Goal: Information Seeking & Learning: Find specific fact

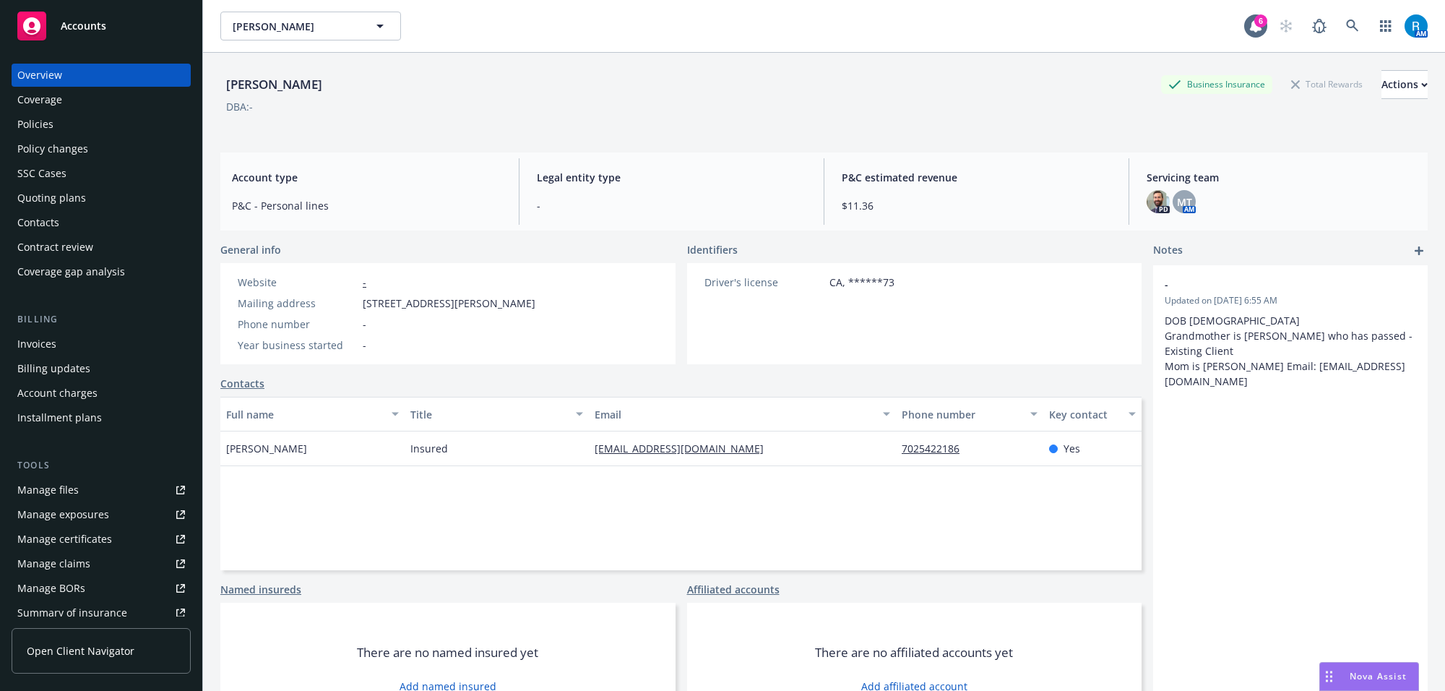
drag, startPoint x: 359, startPoint y: 306, endPoint x: 555, endPoint y: 307, distance: 195.8
click at [541, 307] on div "Mailing address [STREET_ADDRESS][PERSON_NAME]" at bounding box center [386, 303] width 309 height 15
click at [541, 306] on div "Mailing address [STREET_ADDRESS][PERSON_NAME]" at bounding box center [386, 303] width 309 height 15
drag, startPoint x: 560, startPoint y: 305, endPoint x: 366, endPoint y: 305, distance: 193.6
click at [366, 305] on div "Website - Mailing address [STREET_ADDRESS][PERSON_NAME] Phone number - Year bus…" at bounding box center [386, 313] width 332 height 101
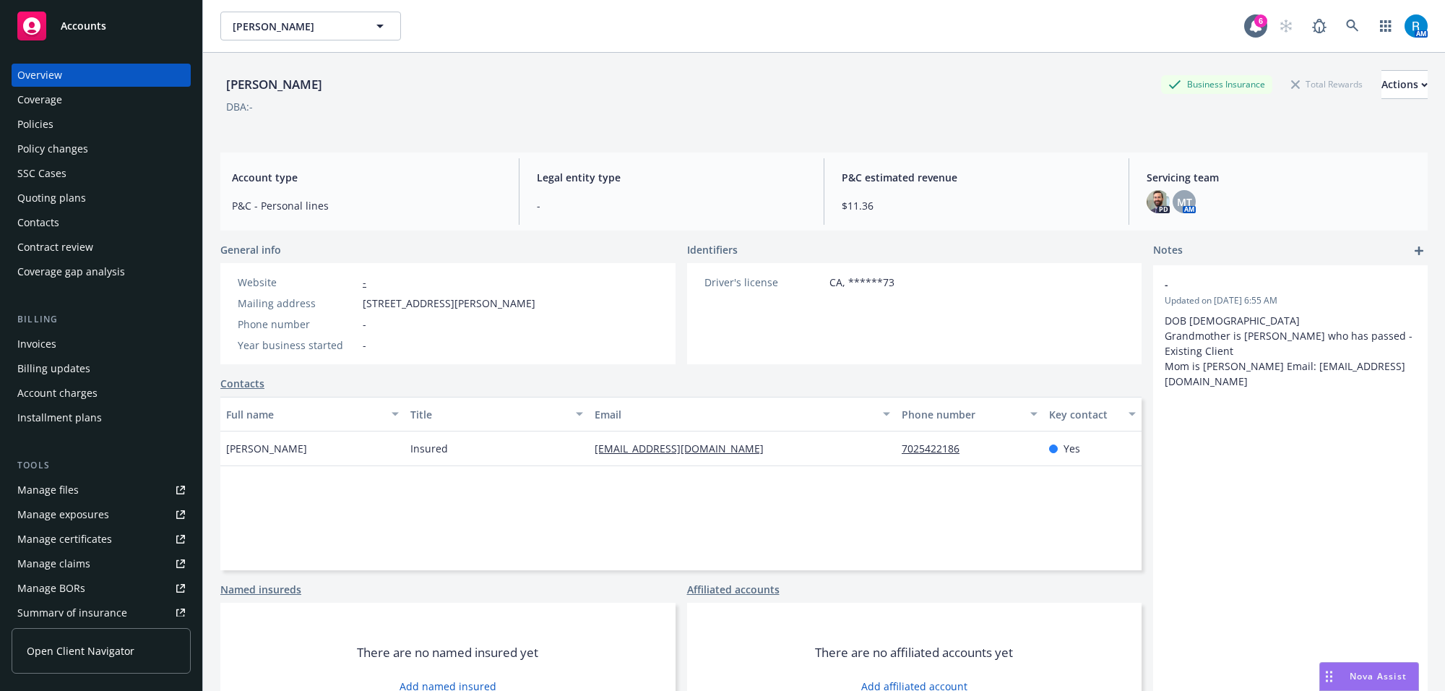
click at [352, 304] on div "Mailing address" at bounding box center [297, 303] width 119 height 15
drag, startPoint x: 362, startPoint y: 305, endPoint x: 565, endPoint y: 306, distance: 203.0
click at [553, 306] on div "Website - Mailing address [STREET_ADDRESS][PERSON_NAME] Phone number - Year bus…" at bounding box center [386, 313] width 332 height 101
drag, startPoint x: 367, startPoint y: 303, endPoint x: 439, endPoint y: 305, distance: 72.3
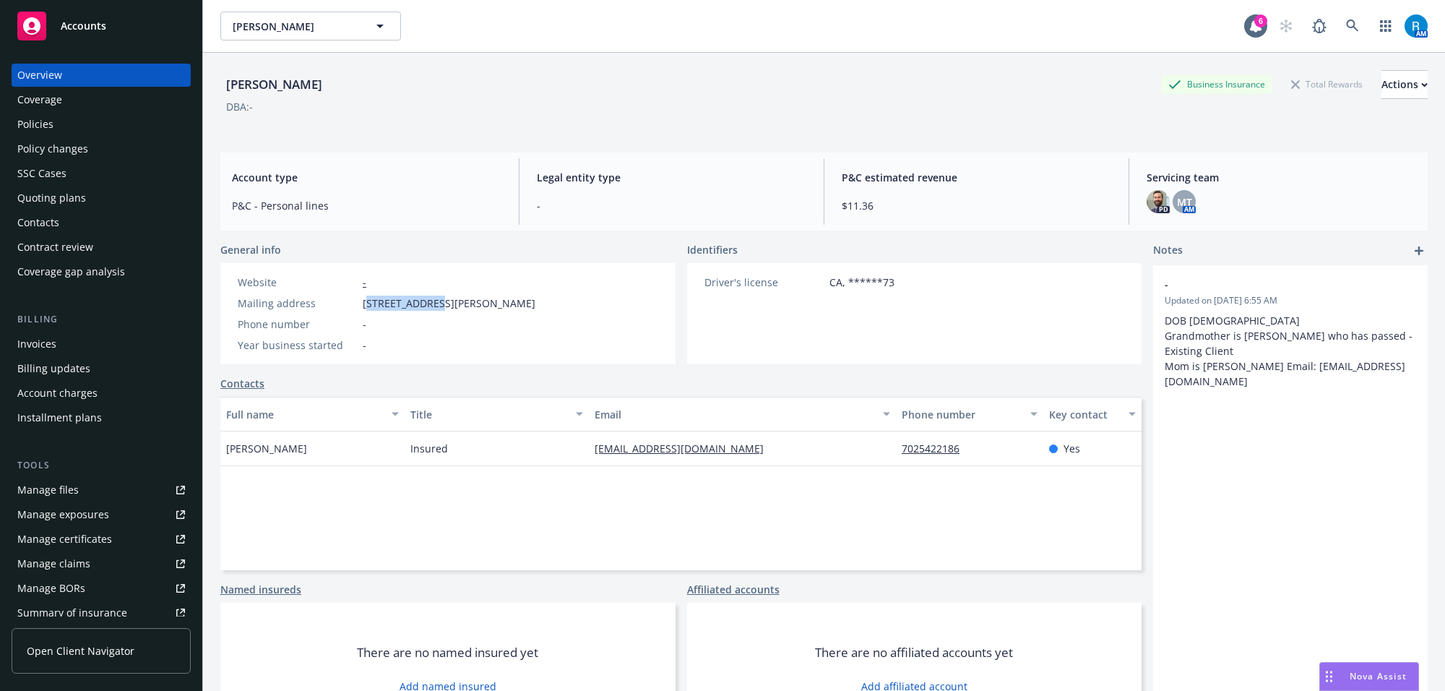
click at [439, 305] on span "[STREET_ADDRESS][PERSON_NAME]" at bounding box center [449, 303] width 173 height 15
drag, startPoint x: 424, startPoint y: 304, endPoint x: 351, endPoint y: 304, distance: 73.0
click at [423, 304] on span "[STREET_ADDRESS][PERSON_NAME]" at bounding box center [449, 303] width 173 height 15
click at [345, 304] on div "Mailing address" at bounding box center [297, 303] width 119 height 15
drag, startPoint x: 361, startPoint y: 304, endPoint x: 556, endPoint y: 303, distance: 195.1
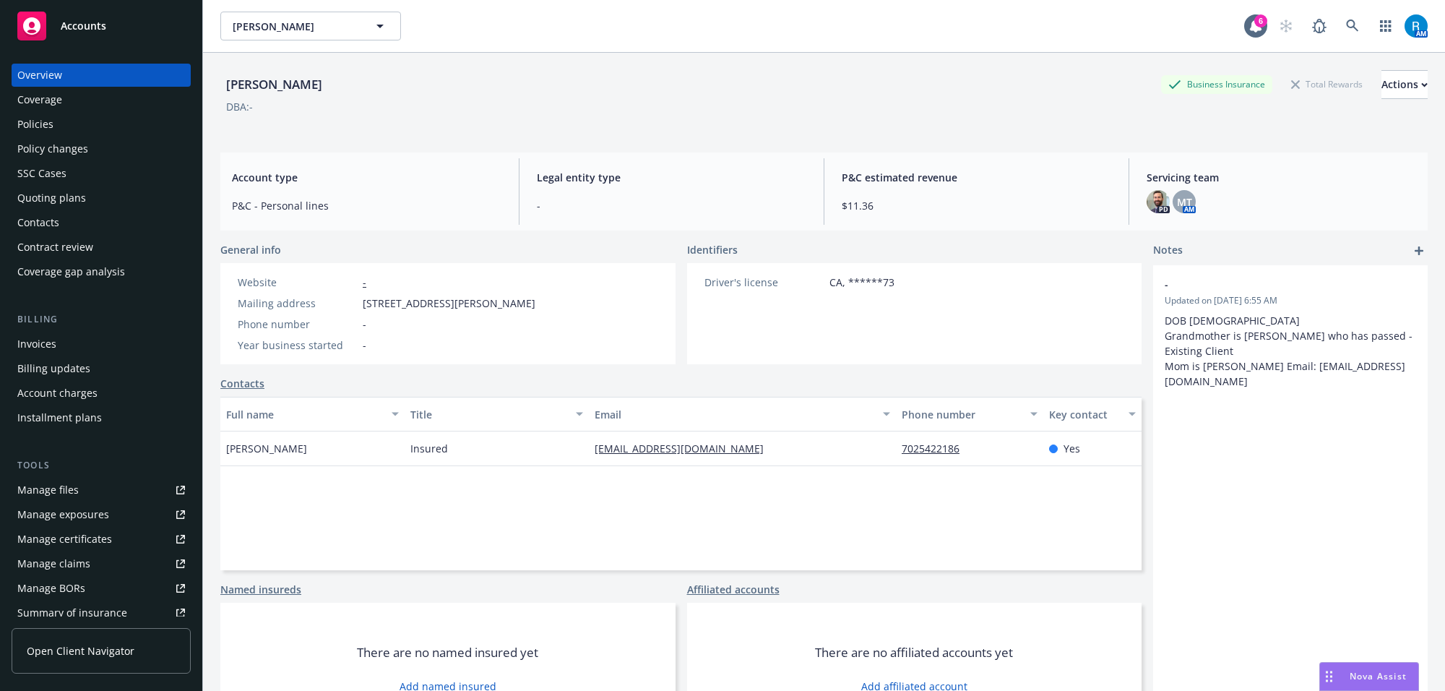
click at [541, 303] on div "Mailing address [STREET_ADDRESS][PERSON_NAME]" at bounding box center [386, 303] width 309 height 15
click at [577, 301] on div "Website - Mailing address [STREET_ADDRESS][PERSON_NAME] Phone number - Year bus…" at bounding box center [447, 313] width 455 height 101
drag, startPoint x: 556, startPoint y: 302, endPoint x: 362, endPoint y: 302, distance: 194.4
click at [362, 302] on div "Mailing address [STREET_ADDRESS][PERSON_NAME]" at bounding box center [386, 303] width 309 height 15
click at [358, 307] on div "Mailing address [STREET_ADDRESS][PERSON_NAME]" at bounding box center [386, 303] width 309 height 15
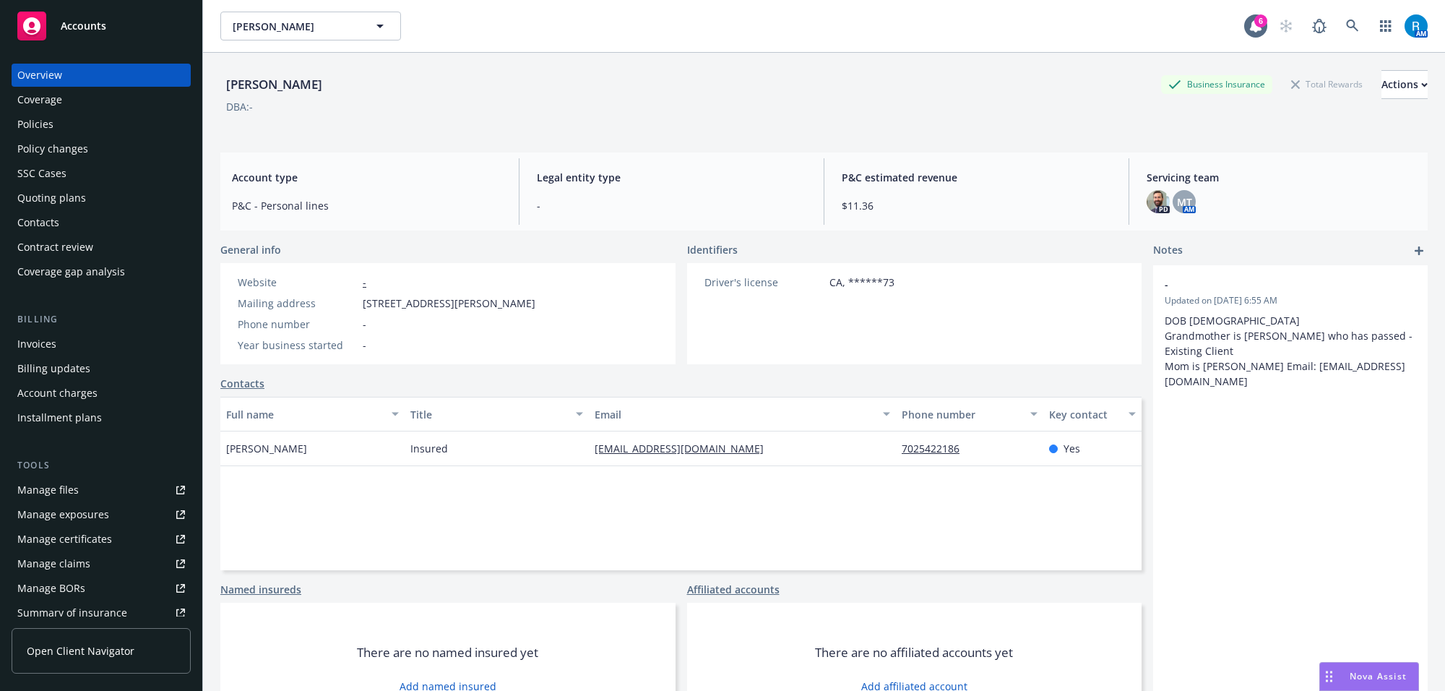
drag, startPoint x: 358, startPoint y: 307, endPoint x: 548, endPoint y: 305, distance: 189.3
click at [541, 305] on div "Mailing address [STREET_ADDRESS][PERSON_NAME]" at bounding box center [386, 303] width 309 height 15
click at [535, 305] on span "[STREET_ADDRESS][PERSON_NAME]" at bounding box center [449, 303] width 173 height 15
drag, startPoint x: 553, startPoint y: 303, endPoint x: 362, endPoint y: 303, distance: 190.8
click at [363, 303] on span "[STREET_ADDRESS][PERSON_NAME]" at bounding box center [449, 303] width 173 height 15
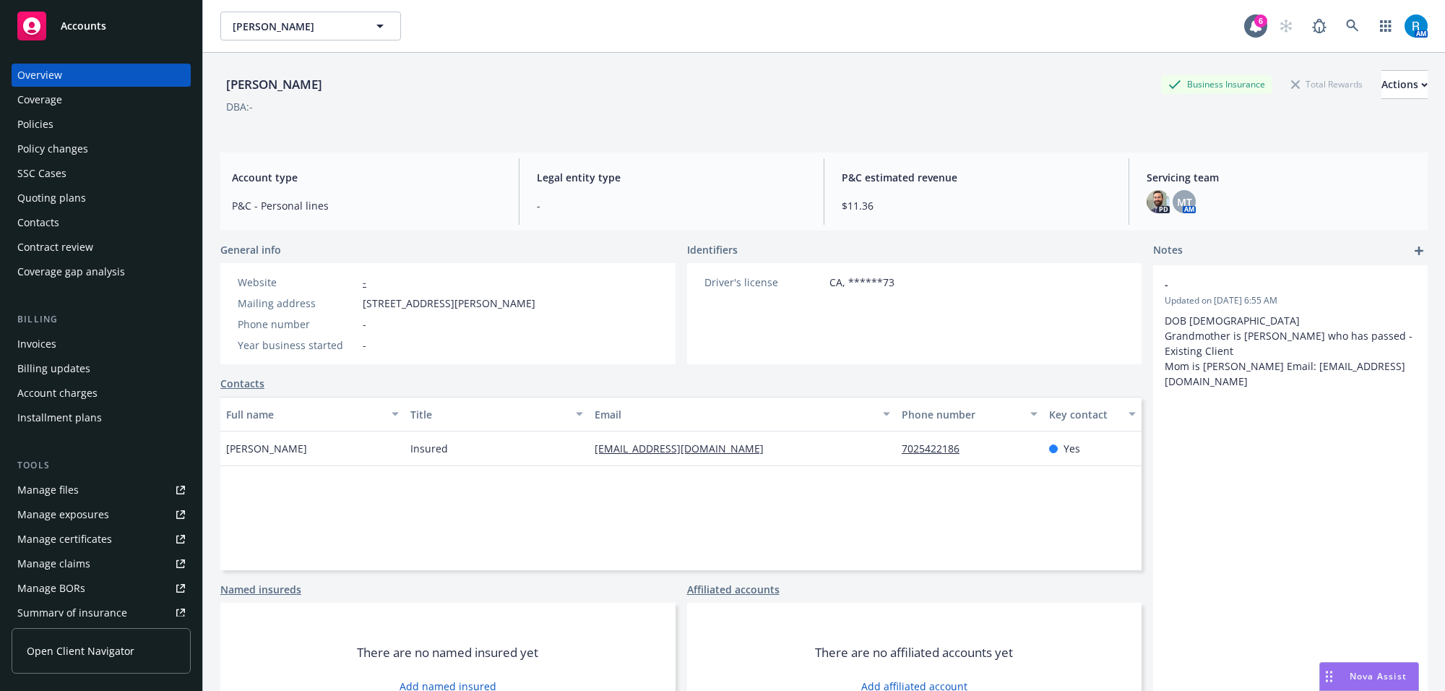
click at [517, 257] on div "General info Website - Mailing address [STREET_ADDRESS][PERSON_NAME] Phone numb…" at bounding box center [447, 303] width 455 height 122
click at [331, 100] on div "DBA: -" at bounding box center [823, 106] width 1207 height 15
drag, startPoint x: 222, startPoint y: 87, endPoint x: 344, endPoint y: 87, distance: 122.1
click at [344, 87] on div "[PERSON_NAME] Business Insurance Total Rewards Actions" at bounding box center [823, 84] width 1207 height 29
copy div "[PERSON_NAME]"
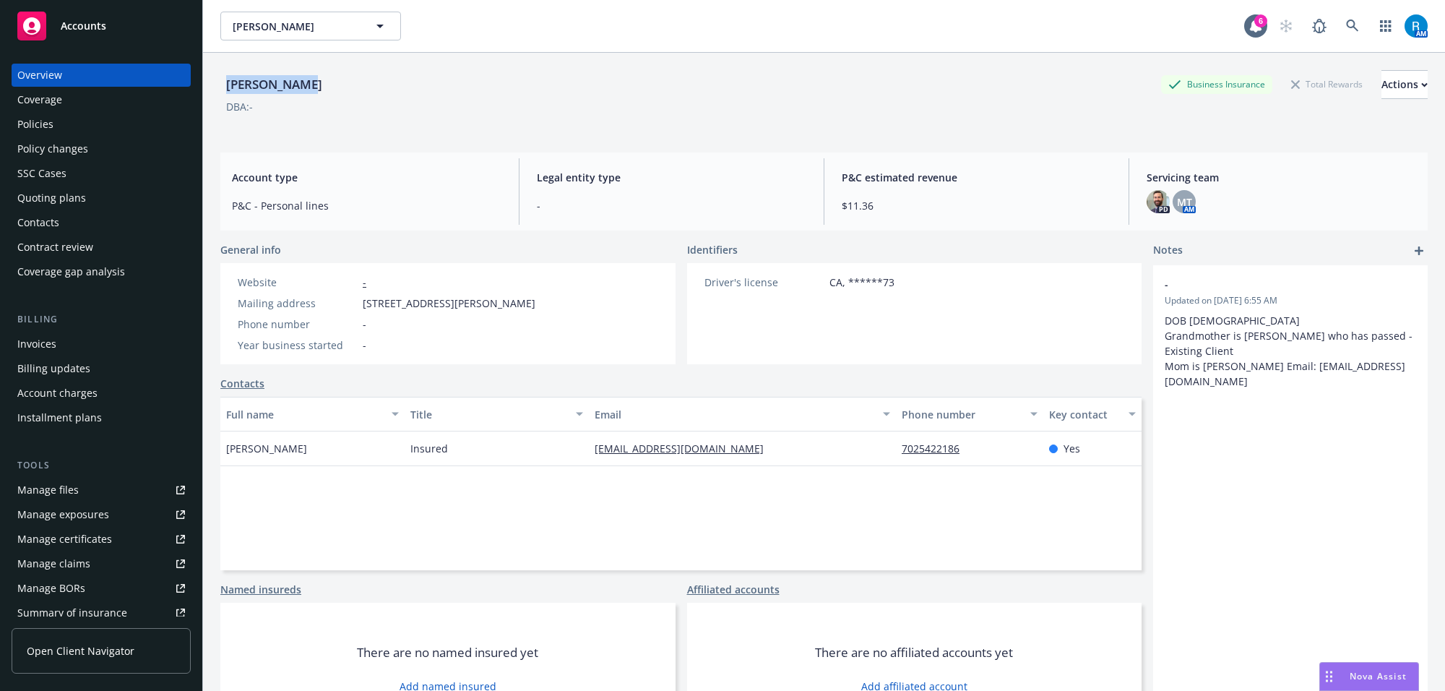
click at [61, 119] on div "Policies" at bounding box center [101, 124] width 168 height 23
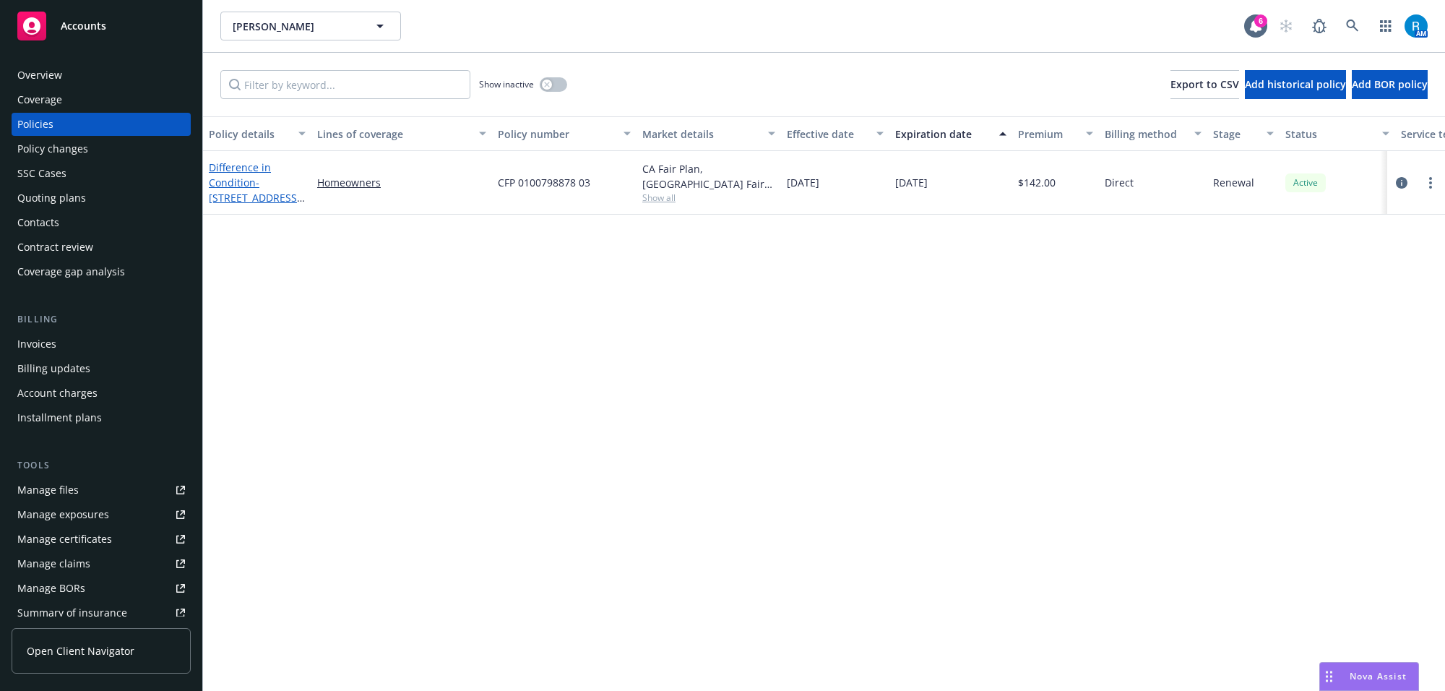
click at [231, 164] on link "Difference in Condition - [STREET_ADDRESS][PERSON_NAME]" at bounding box center [255, 189] width 92 height 59
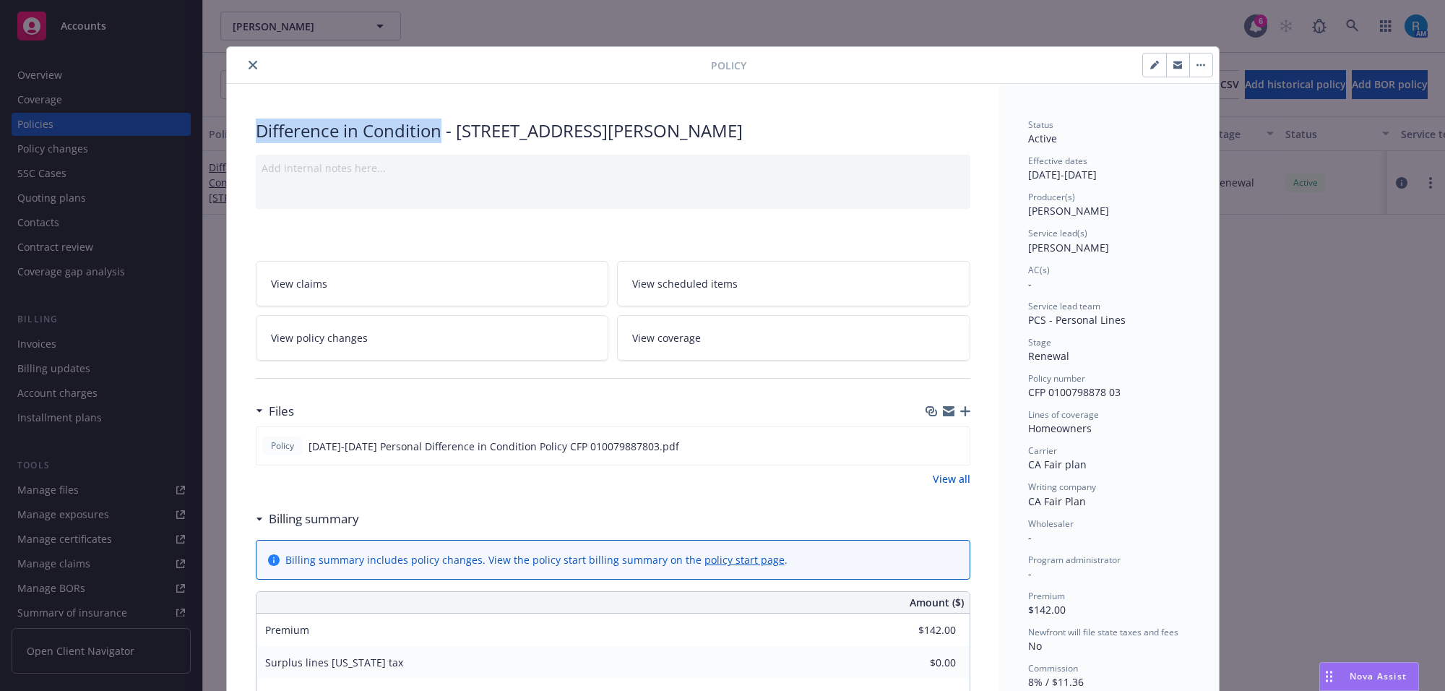
drag, startPoint x: 249, startPoint y: 134, endPoint x: 431, endPoint y: 139, distance: 182.2
click at [431, 139] on div "Difference in Condition - [STREET_ADDRESS][PERSON_NAME]" at bounding box center [613, 130] width 715 height 25
copy div "Difference in Condition"
click at [249, 61] on icon "close" at bounding box center [253, 65] width 9 height 9
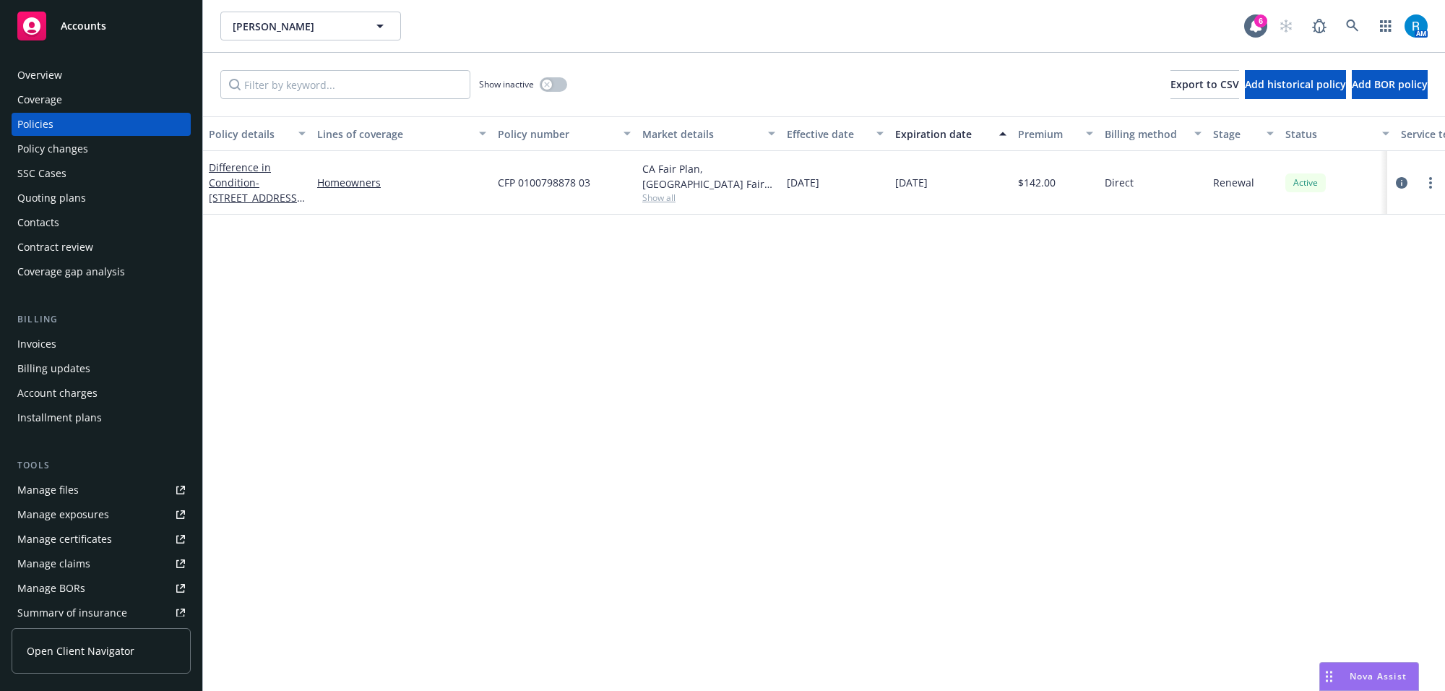
click at [69, 74] on div "Overview" at bounding box center [101, 75] width 168 height 23
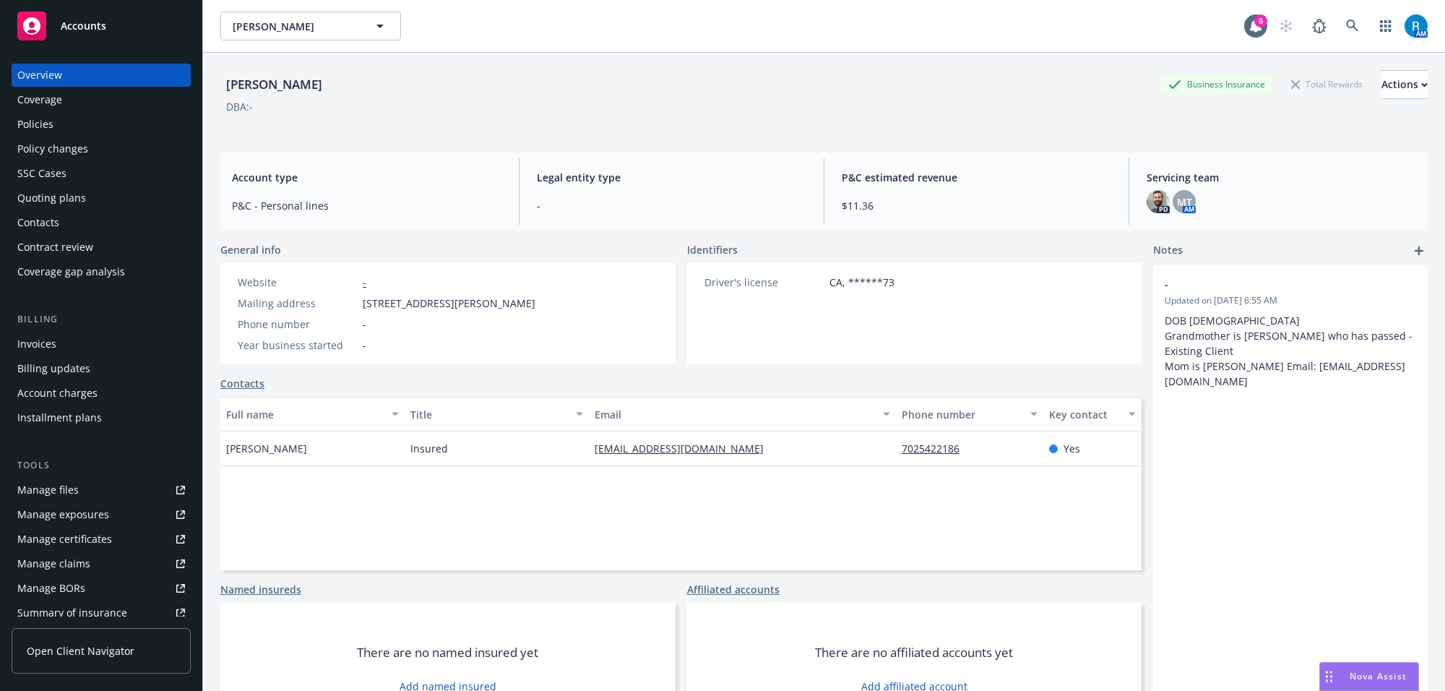
drag, startPoint x: 410, startPoint y: 493, endPoint x: 25, endPoint y: 479, distance: 384.7
click at [409, 493] on div "Full name Title Email Phone number Key contact [PERSON_NAME] Insured [EMAIL_ADD…" at bounding box center [680, 483] width 921 height 173
click at [52, 123] on div "Policies" at bounding box center [35, 124] width 36 height 23
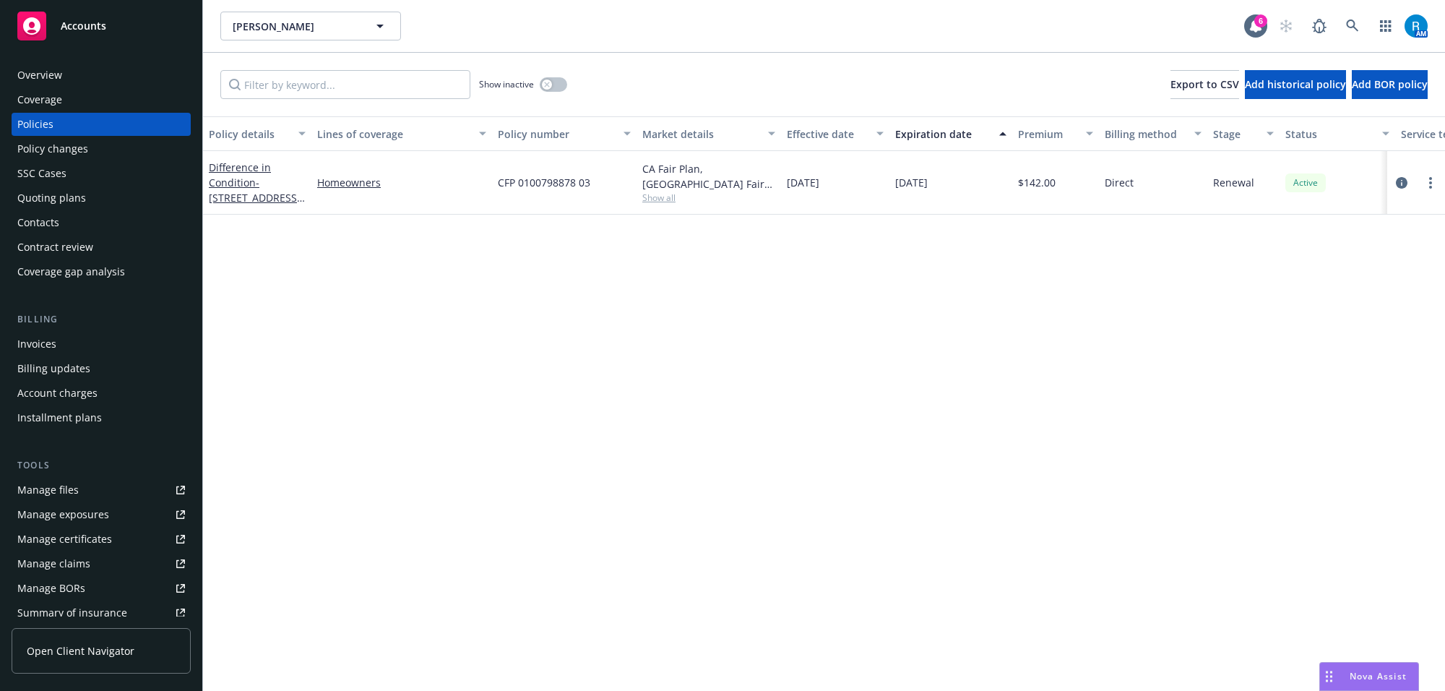
click at [116, 81] on div "Overview" at bounding box center [101, 75] width 168 height 23
